Goal: Task Accomplishment & Management: Manage account settings

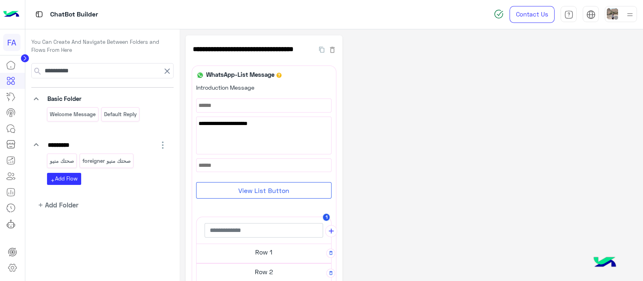
click at [165, 73] on icon at bounding box center [167, 71] width 5 height 5
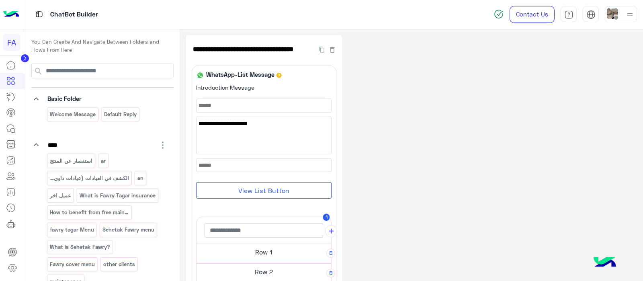
click at [18, 15] on img at bounding box center [11, 14] width 16 height 17
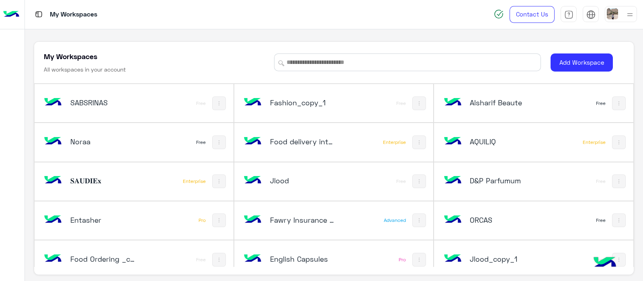
click at [408, 38] on div "My Workspaces All workspaces in your account Add Workspace SABSRINAS Free Fashi…" at bounding box center [334, 155] width 618 height 252
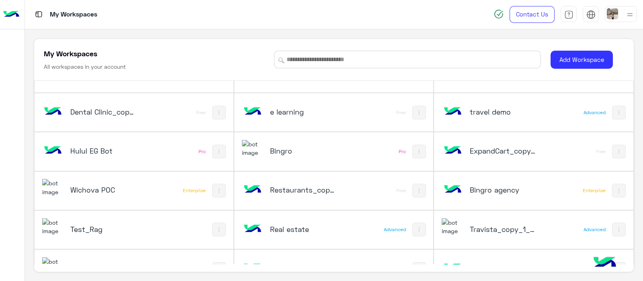
scroll to position [1334, 0]
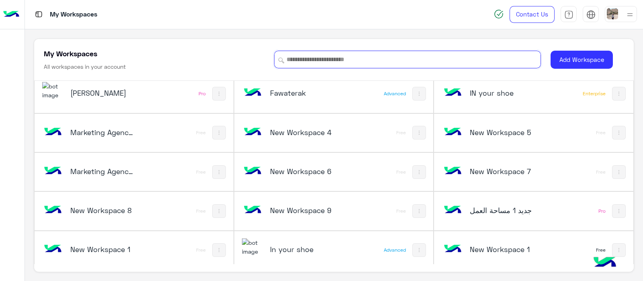
click at [306, 54] on input at bounding box center [407, 60] width 267 height 18
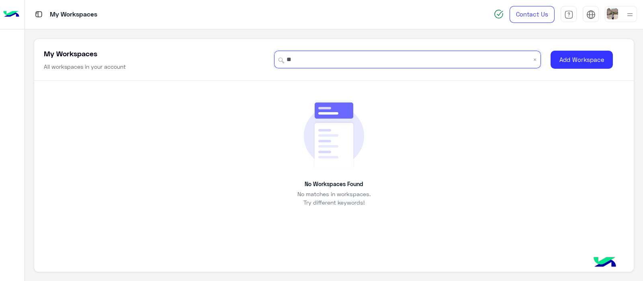
scroll to position [0, 0]
type input "*"
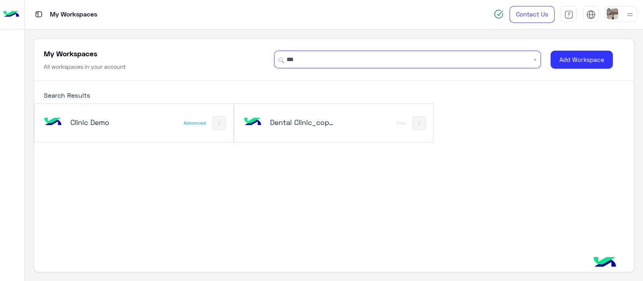
type input "***"
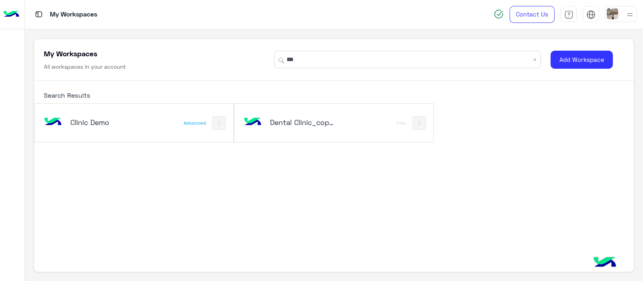
click at [107, 132] on div "Clinic Demo" at bounding box center [97, 122] width 110 height 23
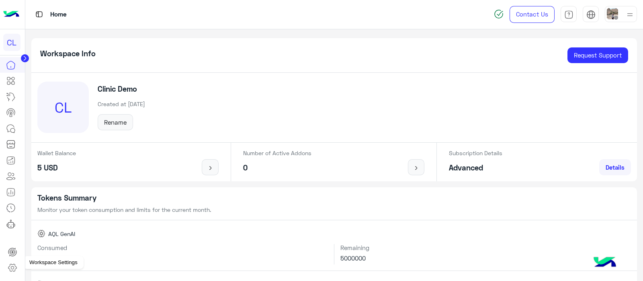
click at [10, 267] on icon at bounding box center [13, 268] width 10 height 10
click at [124, 222] on div "Tokens Summary Monitor your token consumption and limits for the current month.…" at bounding box center [334, 280] width 606 height 186
click at [16, 267] on icon at bounding box center [13, 268] width 10 height 10
click at [15, 267] on icon at bounding box center [13, 268] width 10 height 10
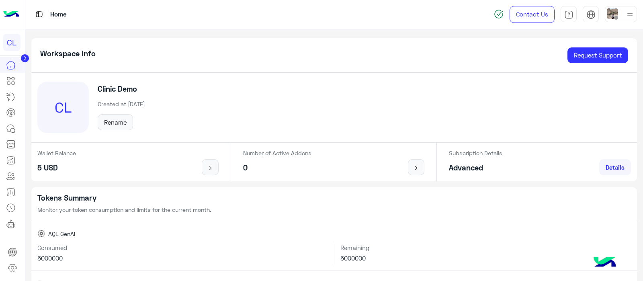
click at [15, 267] on icon at bounding box center [13, 268] width 10 height 10
click at [12, 266] on icon at bounding box center [13, 268] width 10 height 10
click at [11, 269] on icon at bounding box center [13, 268] width 10 height 10
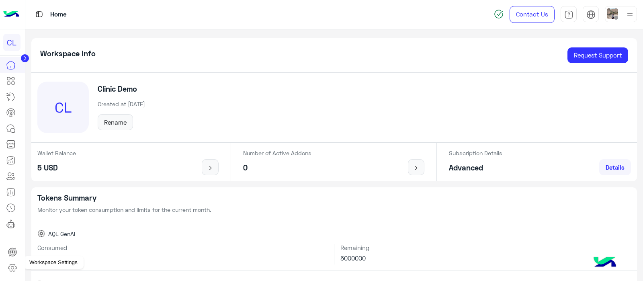
click at [17, 273] on link at bounding box center [13, 267] width 22 height 16
click at [12, 272] on icon at bounding box center [13, 268] width 10 height 10
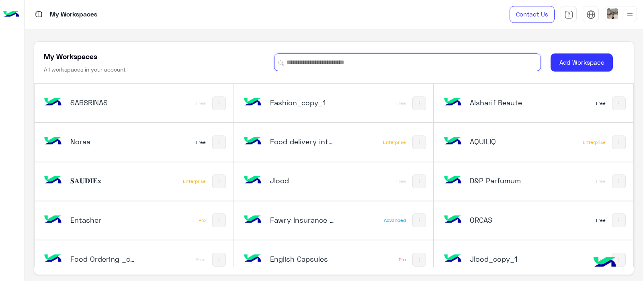
click at [339, 57] on input at bounding box center [407, 62] width 267 height 18
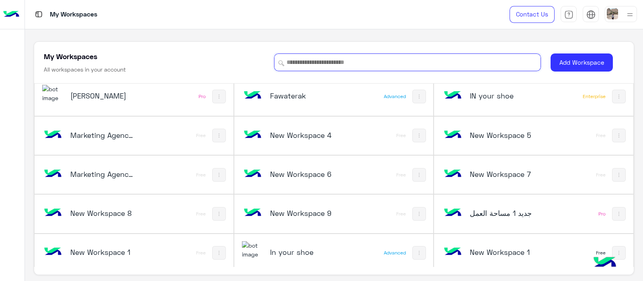
scroll to position [3, 0]
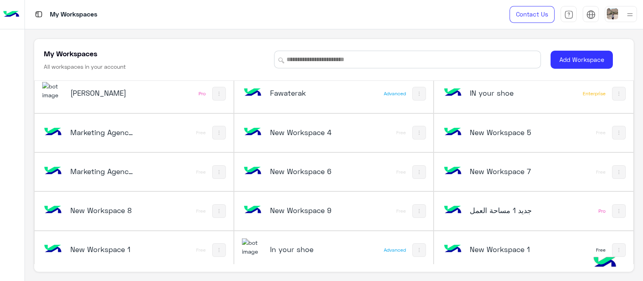
click at [341, 183] on div "New Workspace 6 Free" at bounding box center [333, 172] width 199 height 38
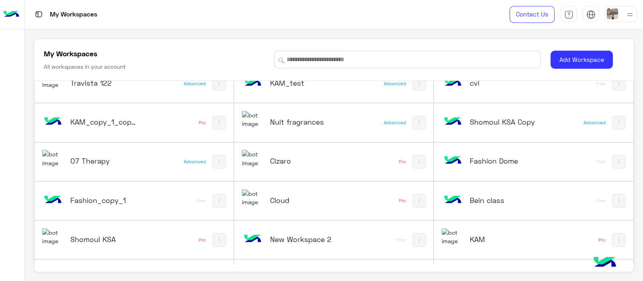
scroll to position [1108, 0]
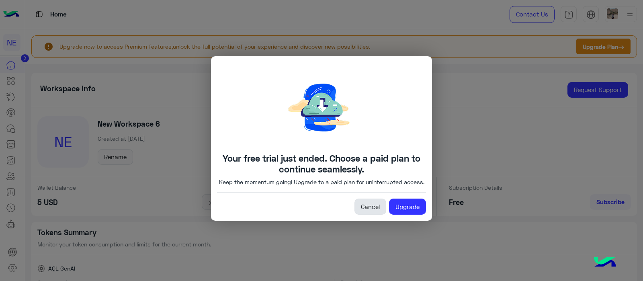
click at [377, 211] on link "Cancel" at bounding box center [370, 206] width 32 height 16
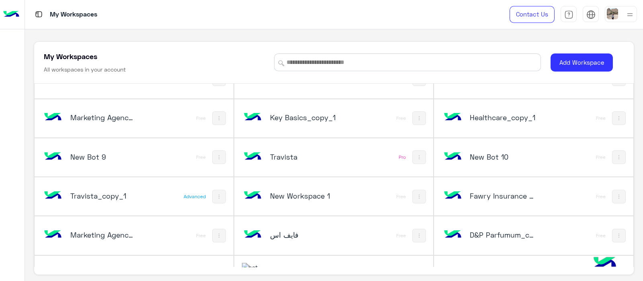
scroll to position [638, 0]
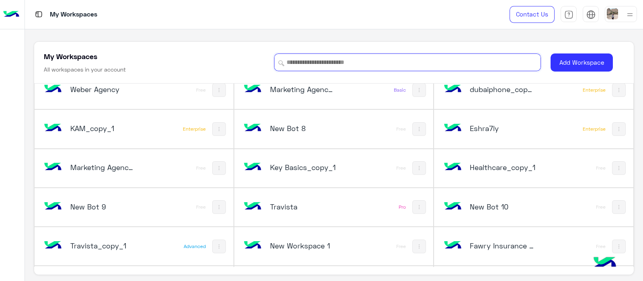
click at [297, 59] on input at bounding box center [407, 62] width 267 height 18
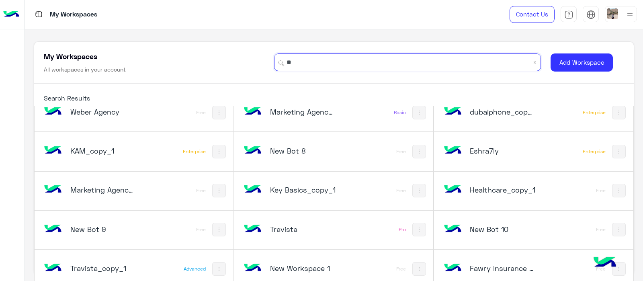
type input "*"
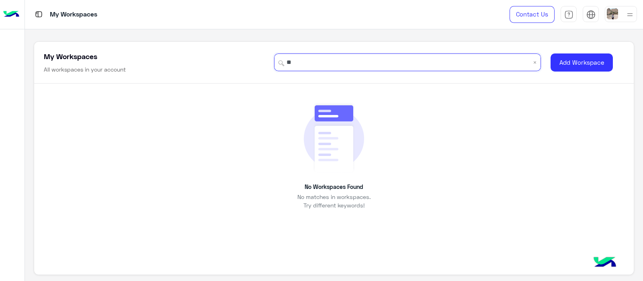
scroll to position [0, 0]
type input "*"
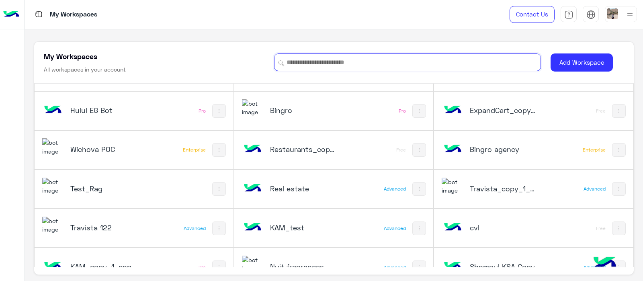
scroll to position [967, 0]
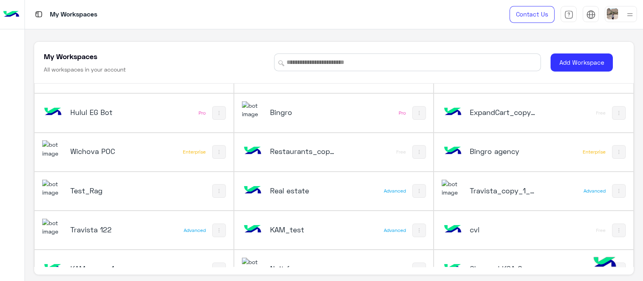
click at [113, 140] on div "Wichova POC" at bounding box center [97, 151] width 110 height 23
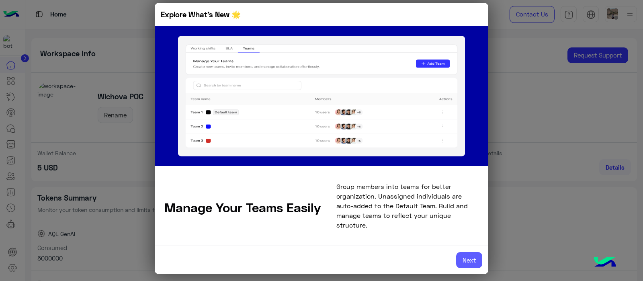
click at [466, 252] on button "Next" at bounding box center [469, 260] width 26 height 16
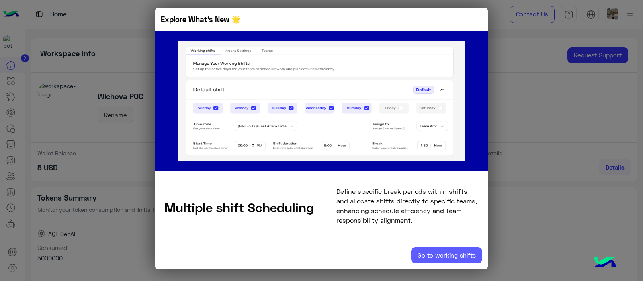
click at [426, 257] on button "Go to working shifts" at bounding box center [446, 255] width 71 height 16
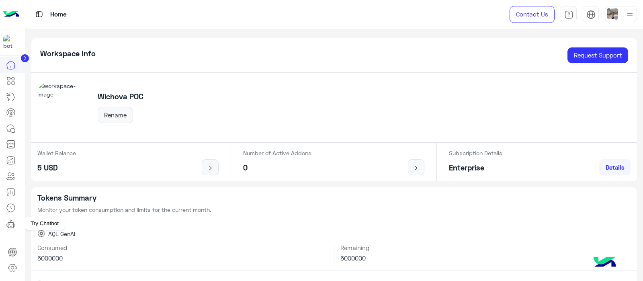
click at [12, 222] on icon at bounding box center [11, 225] width 6 height 6
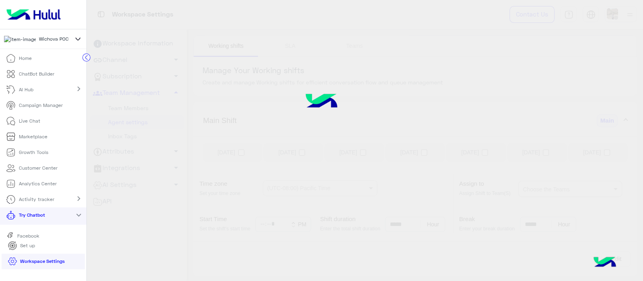
scroll to position [22, 0]
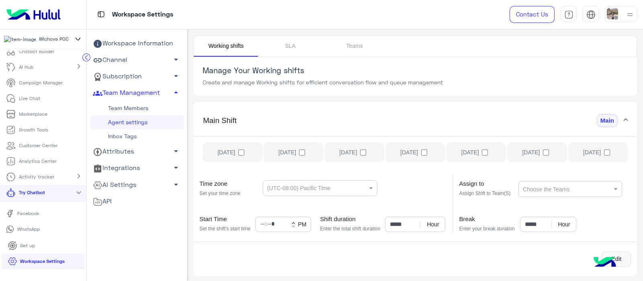
click at [16, 217] on p "Facebook" at bounding box center [28, 213] width 28 height 7
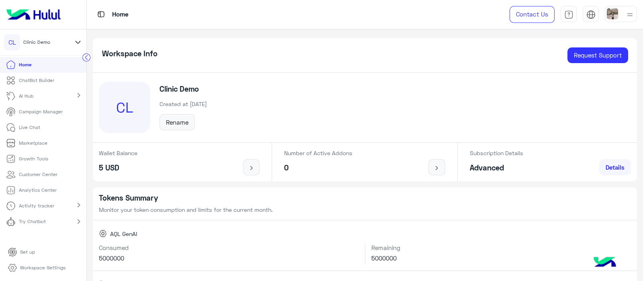
click at [38, 270] on p "Workspace Settings" at bounding box center [42, 267] width 45 height 7
click at [42, 280] on html "CL Clinic Demo Home ChatBot Builder AI Hub chevron_right Campaign Manager Live …" at bounding box center [321, 140] width 643 height 281
click at [55, 227] on div "Try Chatbot chevron_right" at bounding box center [43, 222] width 86 height 17
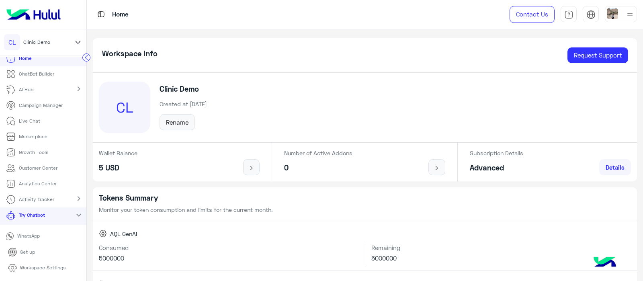
click at [75, 212] on mat-icon "expand_more" at bounding box center [79, 215] width 10 height 10
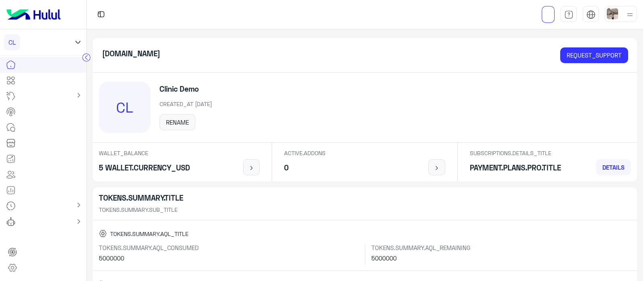
click at [12, 271] on icon at bounding box center [13, 268] width 10 height 10
click at [12, 264] on icon at bounding box center [12, 268] width 8 height 8
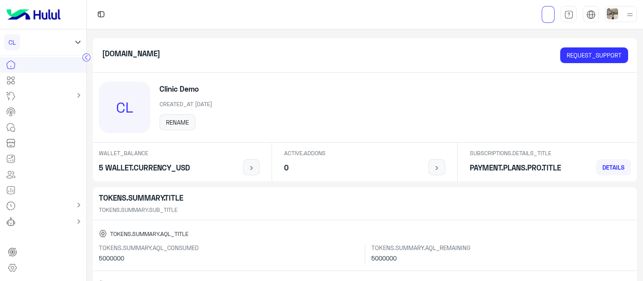
click at [12, 264] on icon at bounding box center [12, 268] width 8 height 8
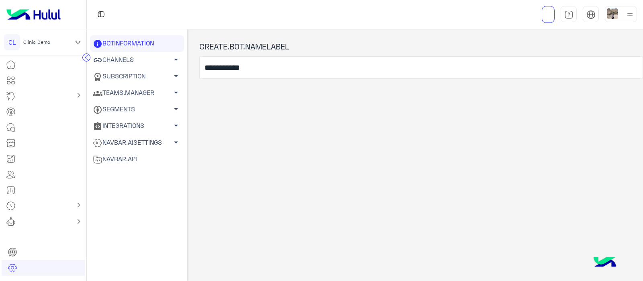
click at [121, 139] on link "NAVBAR.AISETTINGS arrow_drop_down" at bounding box center [137, 142] width 94 height 16
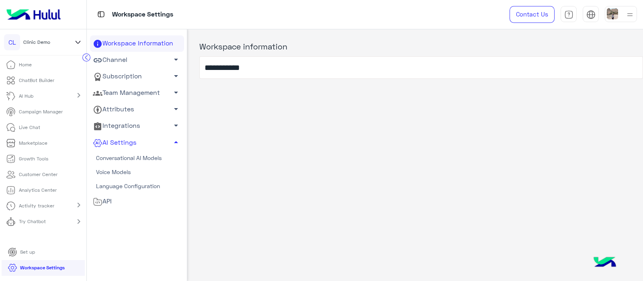
click at [116, 156] on link "Conversational AI Models" at bounding box center [137, 158] width 94 height 14
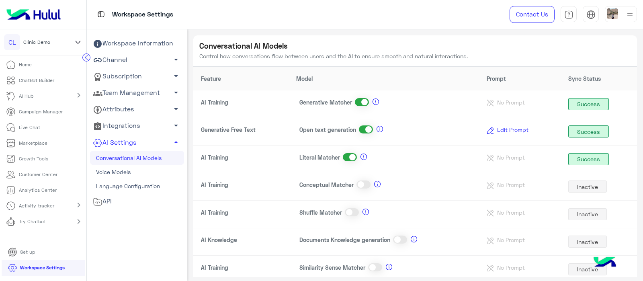
click at [575, 129] on span "Success" at bounding box center [588, 131] width 35 height 20
click at [494, 129] on span "Edit Prompt" at bounding box center [512, 129] width 37 height 7
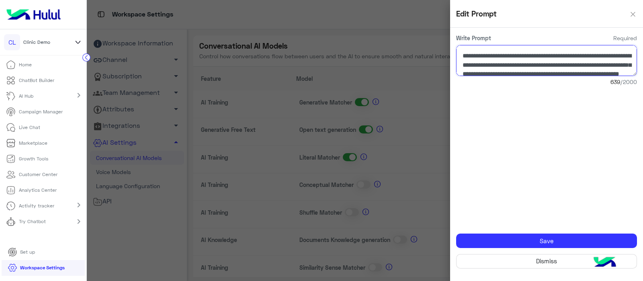
scroll to position [126, 0]
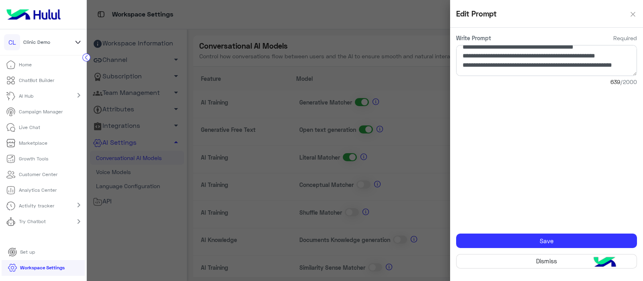
click at [410, 80] on div at bounding box center [365, 140] width 556 height 281
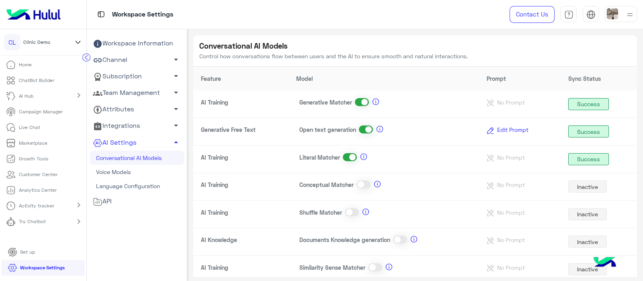
click at [494, 126] on span "Edit Prompt" at bounding box center [512, 129] width 37 height 7
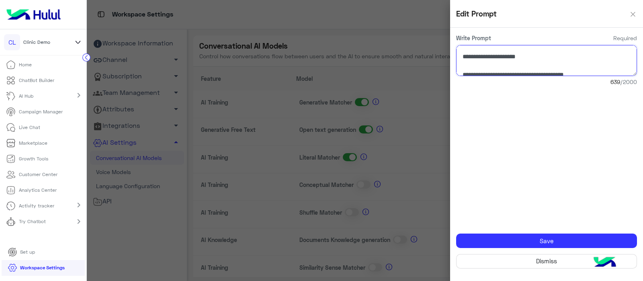
scroll to position [62, 0]
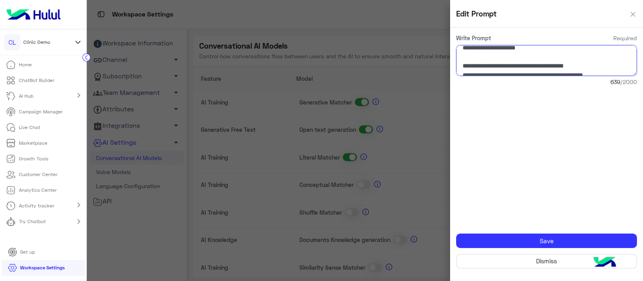
click at [619, 57] on textarea at bounding box center [546, 60] width 181 height 31
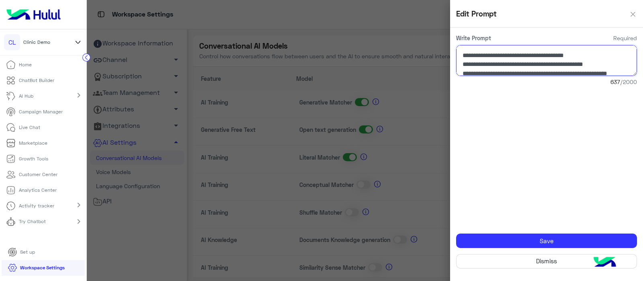
scroll to position [69, 0]
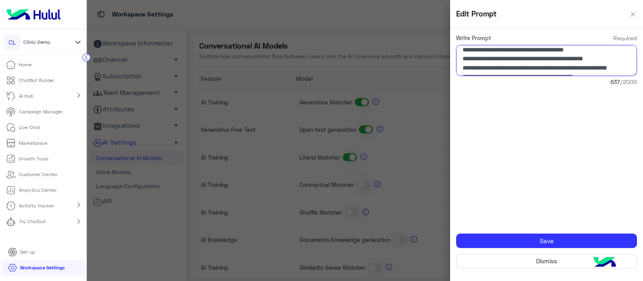
click at [618, 59] on textarea at bounding box center [546, 60] width 181 height 31
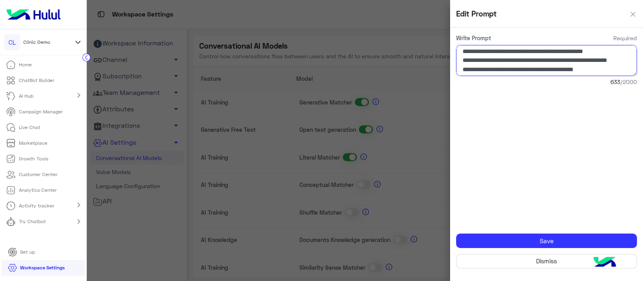
click at [617, 71] on textarea at bounding box center [546, 60] width 181 height 31
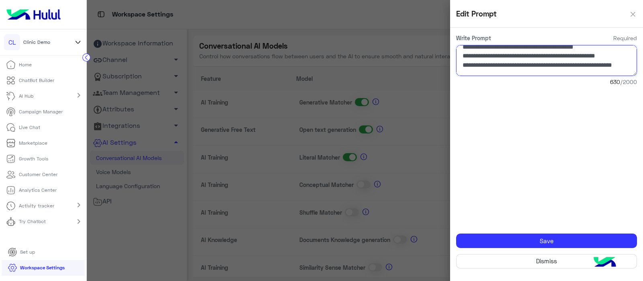
scroll to position [94, 0]
click at [617, 55] on textarea at bounding box center [546, 60] width 181 height 31
click at [619, 61] on textarea at bounding box center [546, 60] width 181 height 31
click at [622, 67] on textarea at bounding box center [546, 60] width 181 height 31
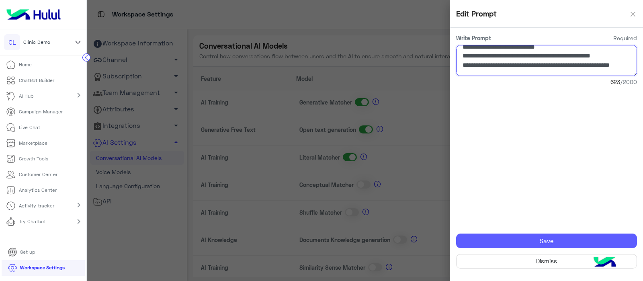
type textarea "**********"
click at [557, 240] on button "Save" at bounding box center [546, 240] width 181 height 14
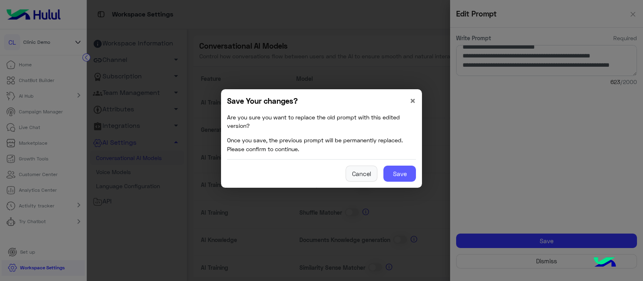
click at [396, 169] on button "Save" at bounding box center [399, 173] width 33 height 16
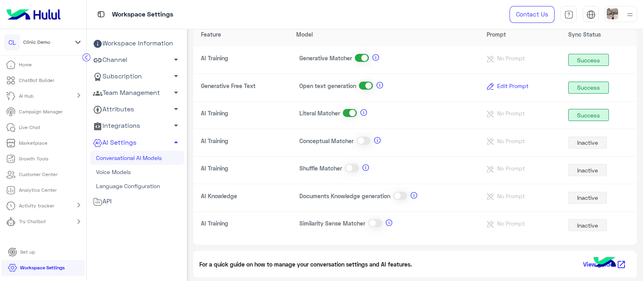
scroll to position [0, 0]
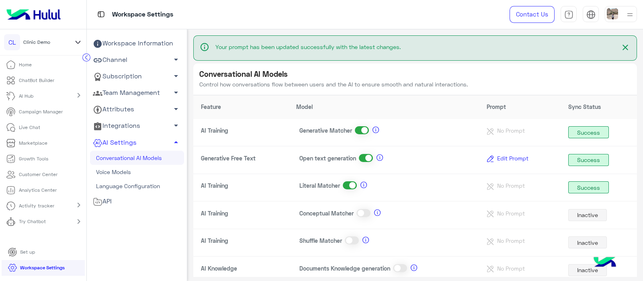
click at [52, 220] on link "Try Chatbot" at bounding box center [27, 222] width 55 height 16
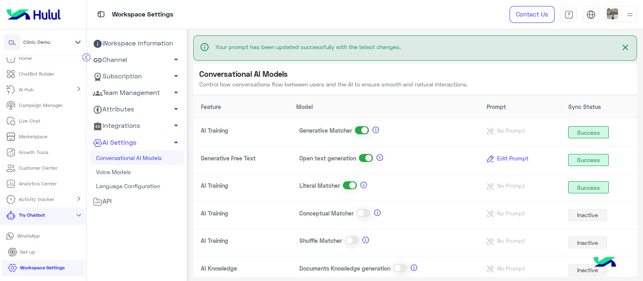
click at [29, 234] on p "WhatsApp" at bounding box center [28, 235] width 29 height 7
